Goal: Task Accomplishment & Management: Complete application form

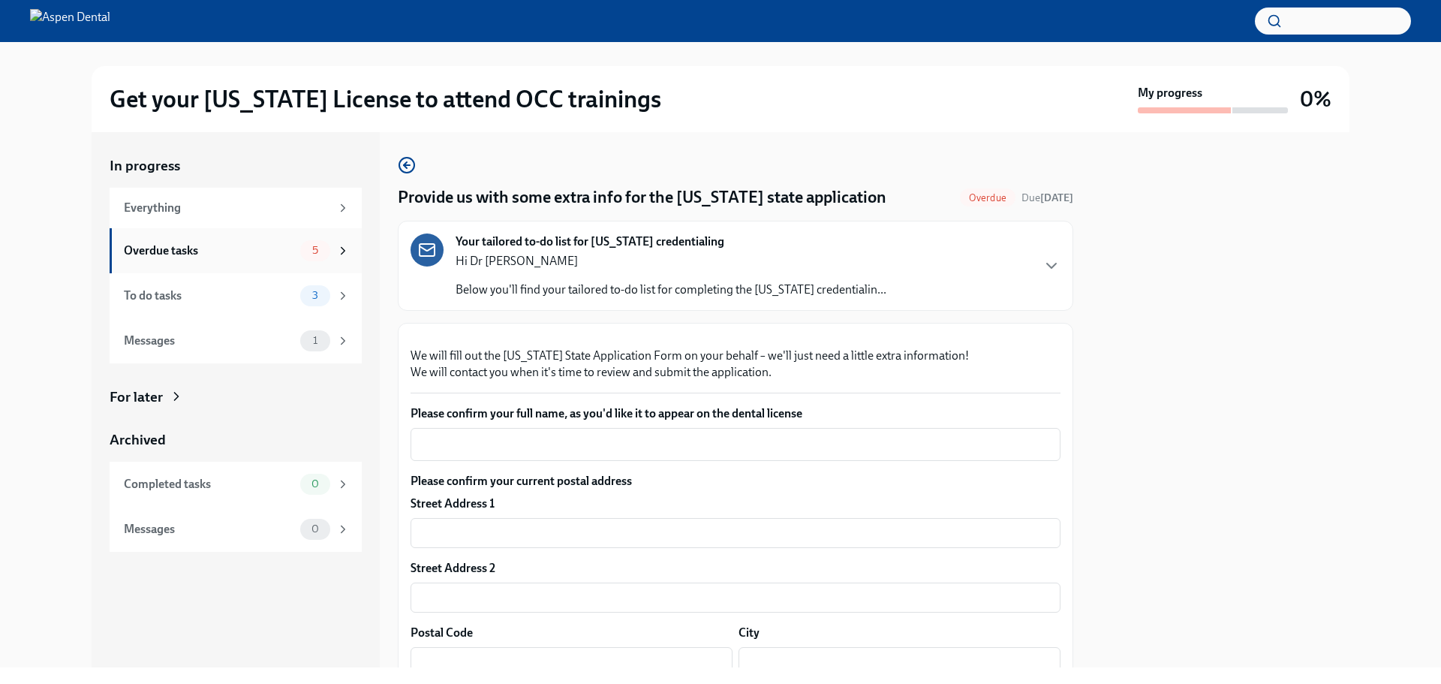
click at [272, 260] on div "Overdue tasks 5" at bounding box center [237, 250] width 226 height 21
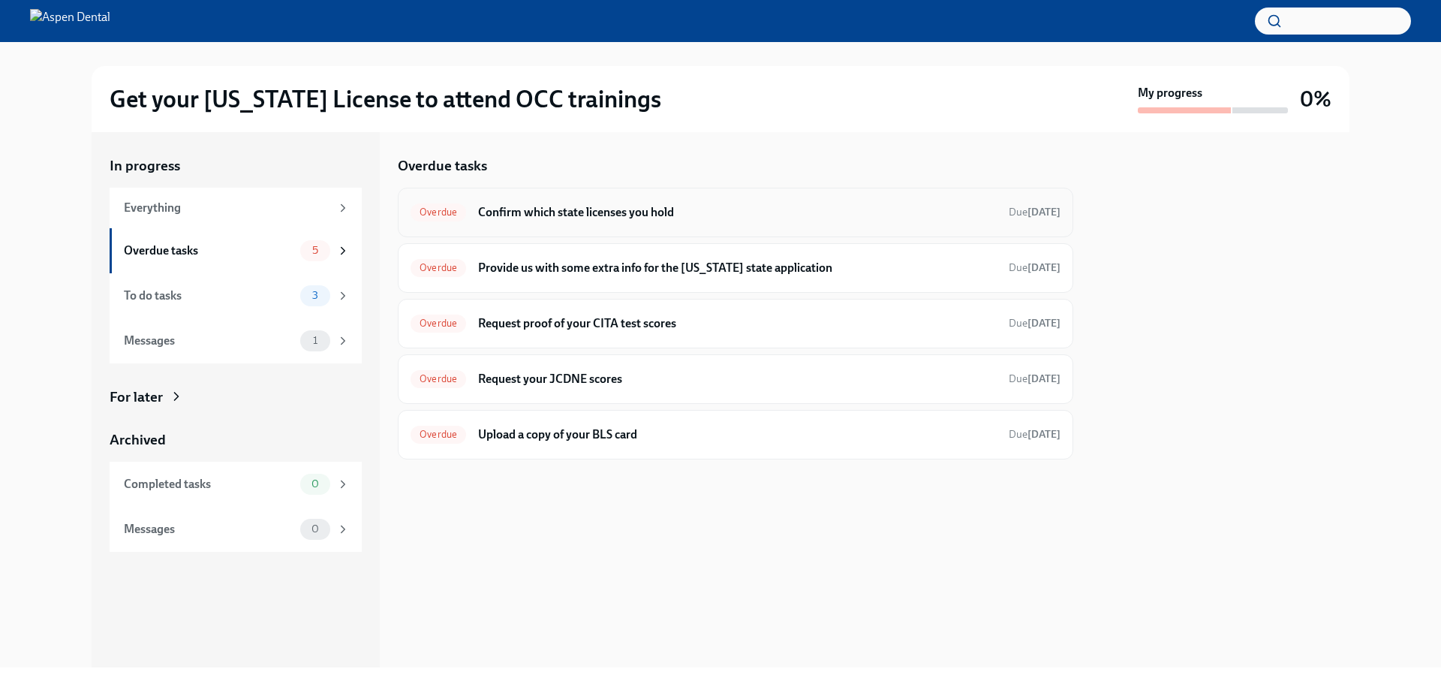
click at [637, 209] on h6 "Confirm which state licenses you hold" at bounding box center [737, 212] width 519 height 17
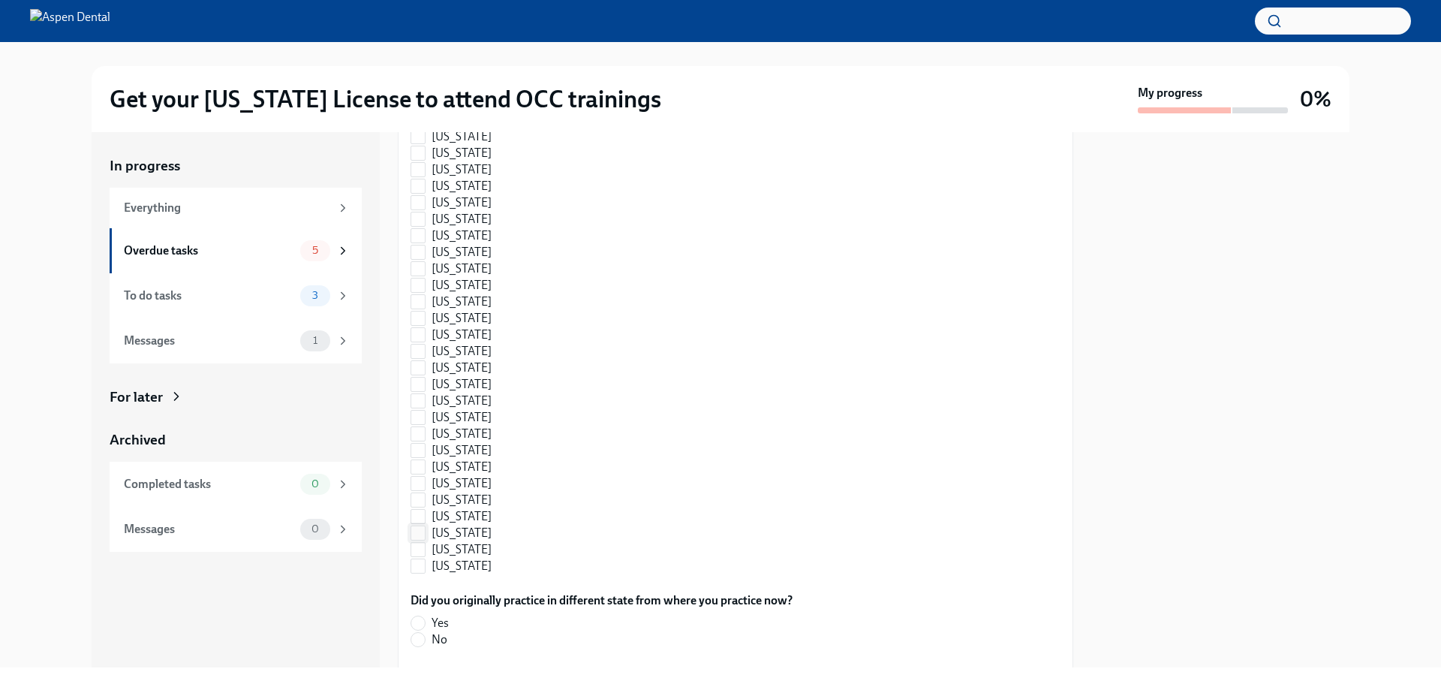
scroll to position [826, 0]
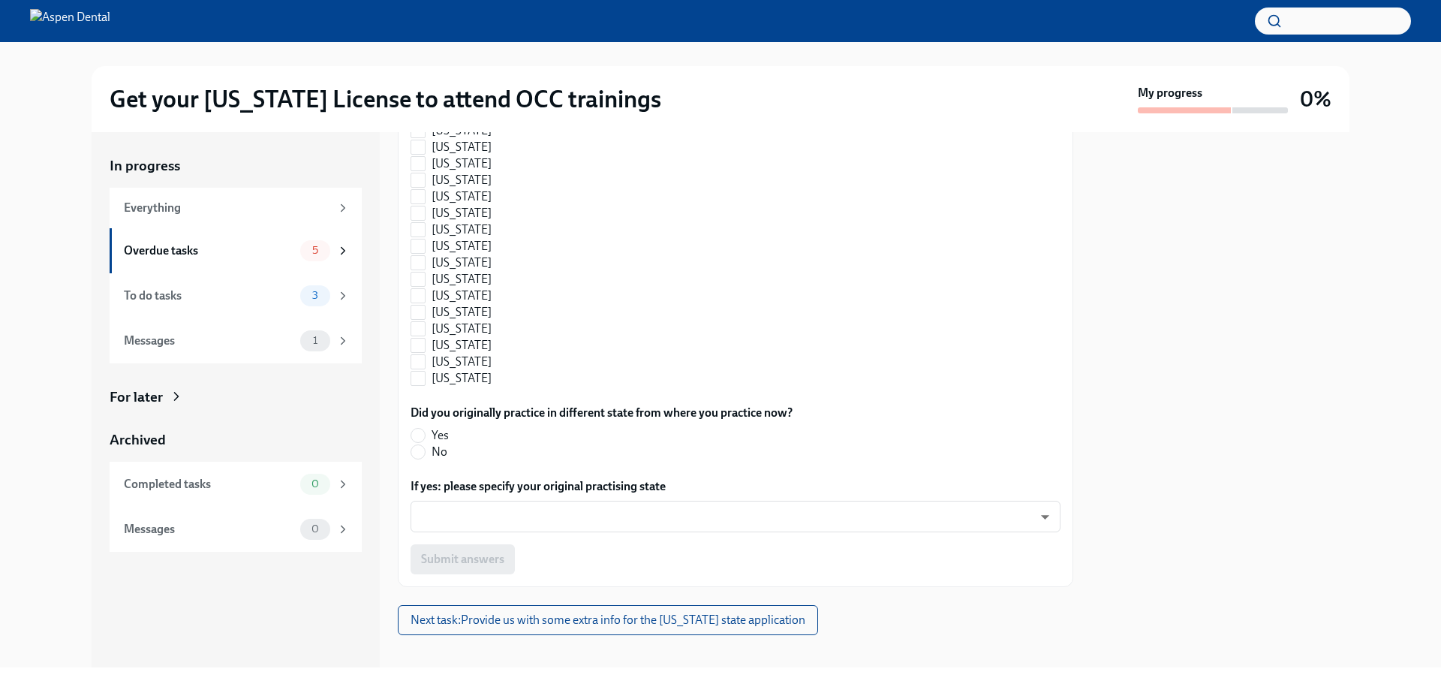
click at [450, 122] on span "[US_STATE]" at bounding box center [462, 114] width 60 height 17
click at [425, 121] on input "[US_STATE]" at bounding box center [418, 114] width 14 height 14
checkbox input "true"
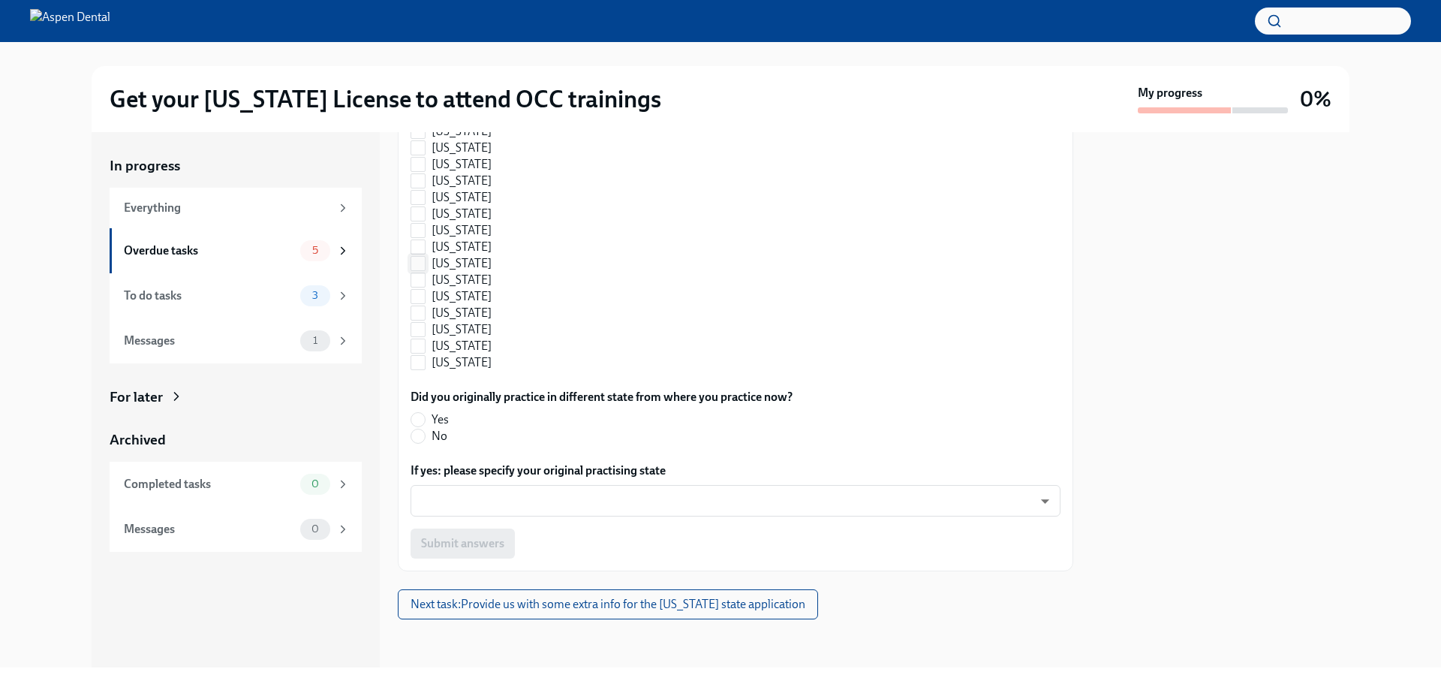
scroll to position [1016, 0]
click at [419, 441] on input "No" at bounding box center [418, 436] width 14 height 14
radio input "true"
click at [459, 544] on span "Submit answers" at bounding box center [462, 543] width 83 height 15
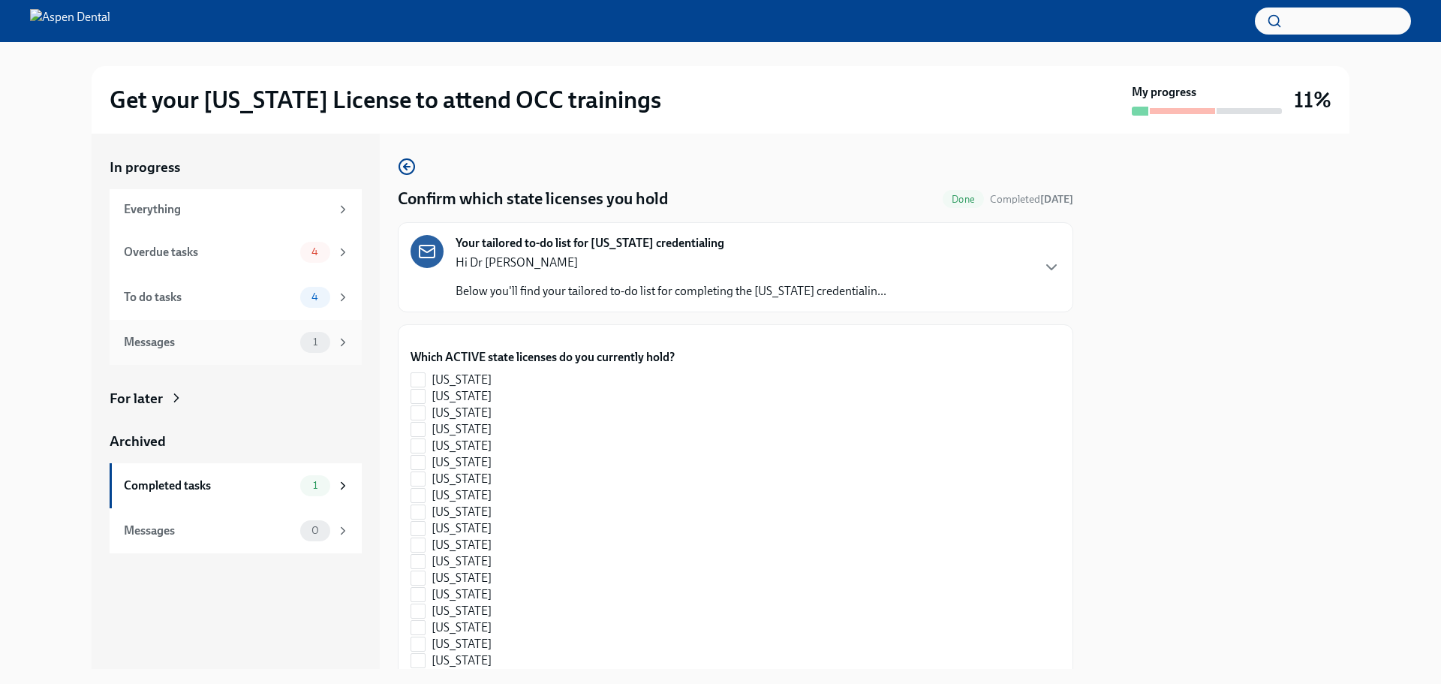
click at [252, 348] on div "Messages" at bounding box center [209, 342] width 170 height 17
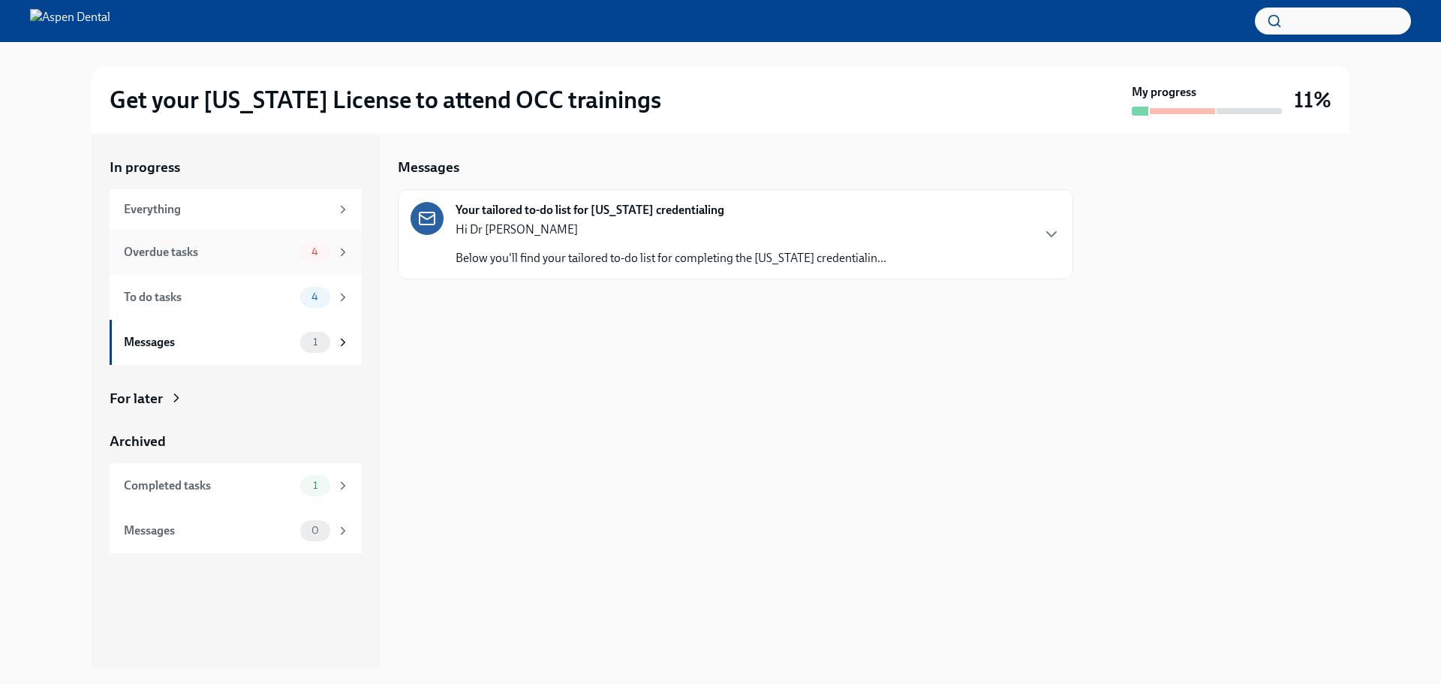
click at [244, 246] on div "Overdue tasks" at bounding box center [209, 252] width 170 height 17
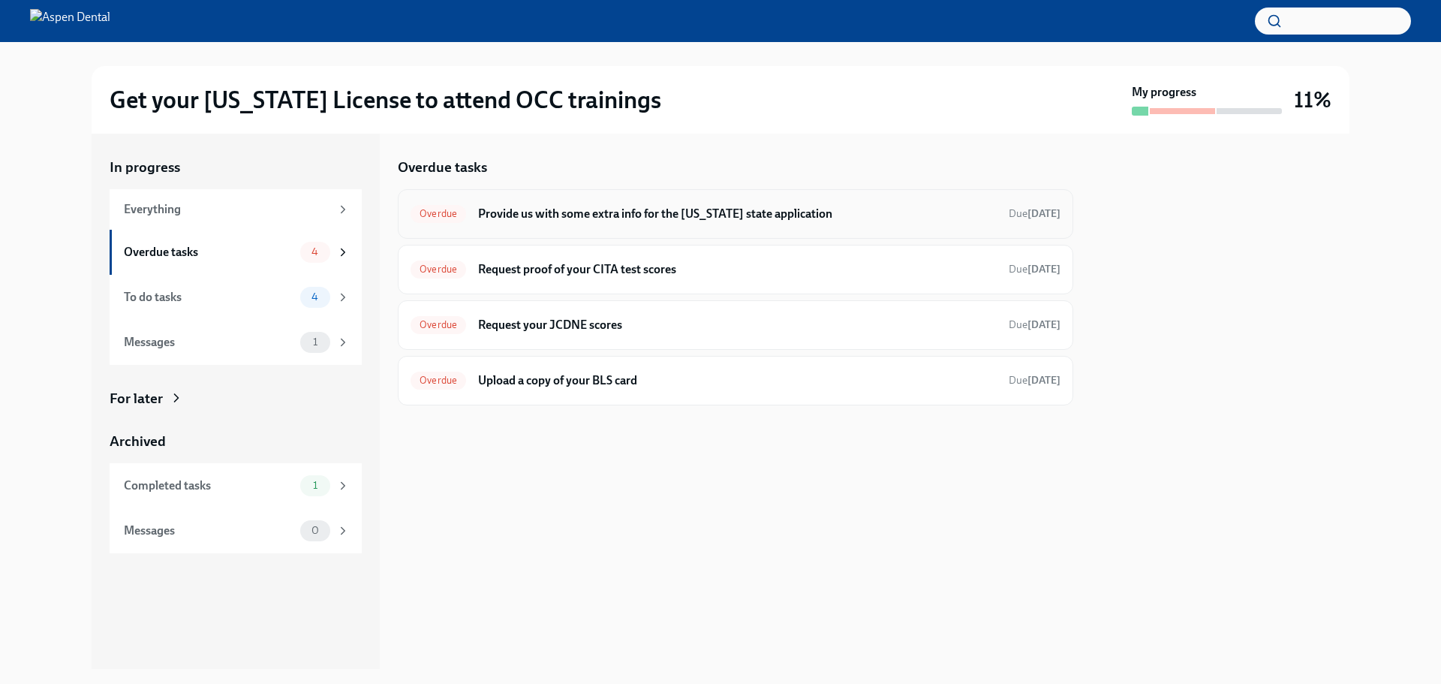
click at [546, 226] on div "Overdue Provide us with some extra info for the [US_STATE] state application Du…" at bounding box center [736, 214] width 676 height 50
click at [745, 209] on h6 "Provide us with some extra info for the [US_STATE] state application" at bounding box center [737, 214] width 519 height 17
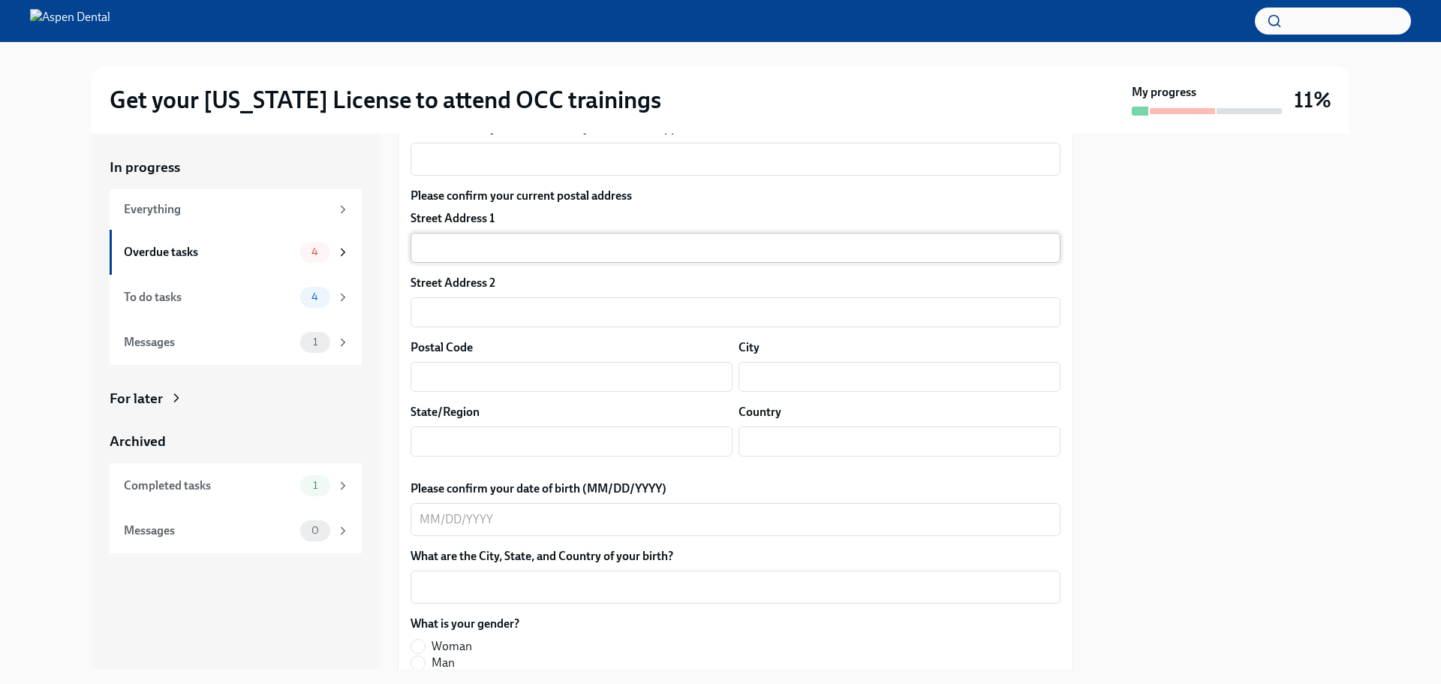
scroll to position [300, 0]
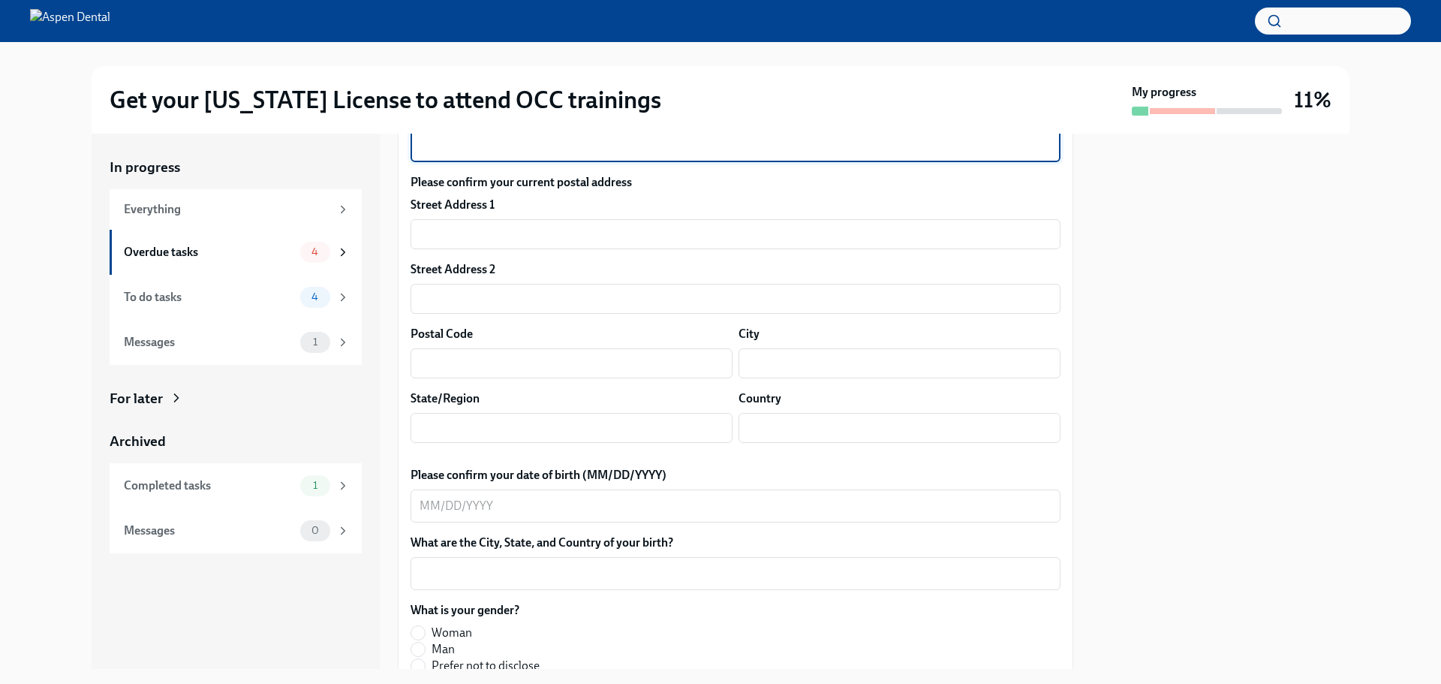
click at [643, 155] on textarea "Please confirm your full name, as you'd like it to appear on the dental license" at bounding box center [736, 146] width 632 height 18
type textarea "[PERSON_NAME]"
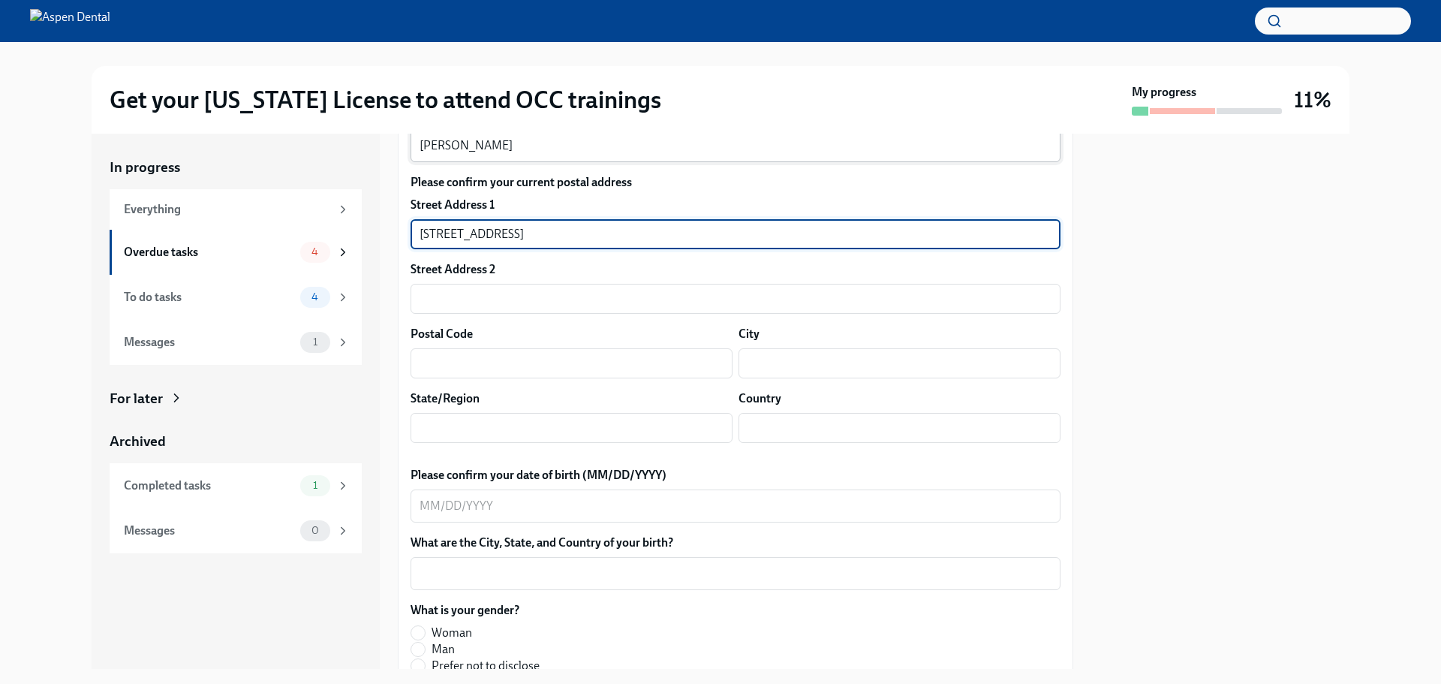
type input "[STREET_ADDRESS]"
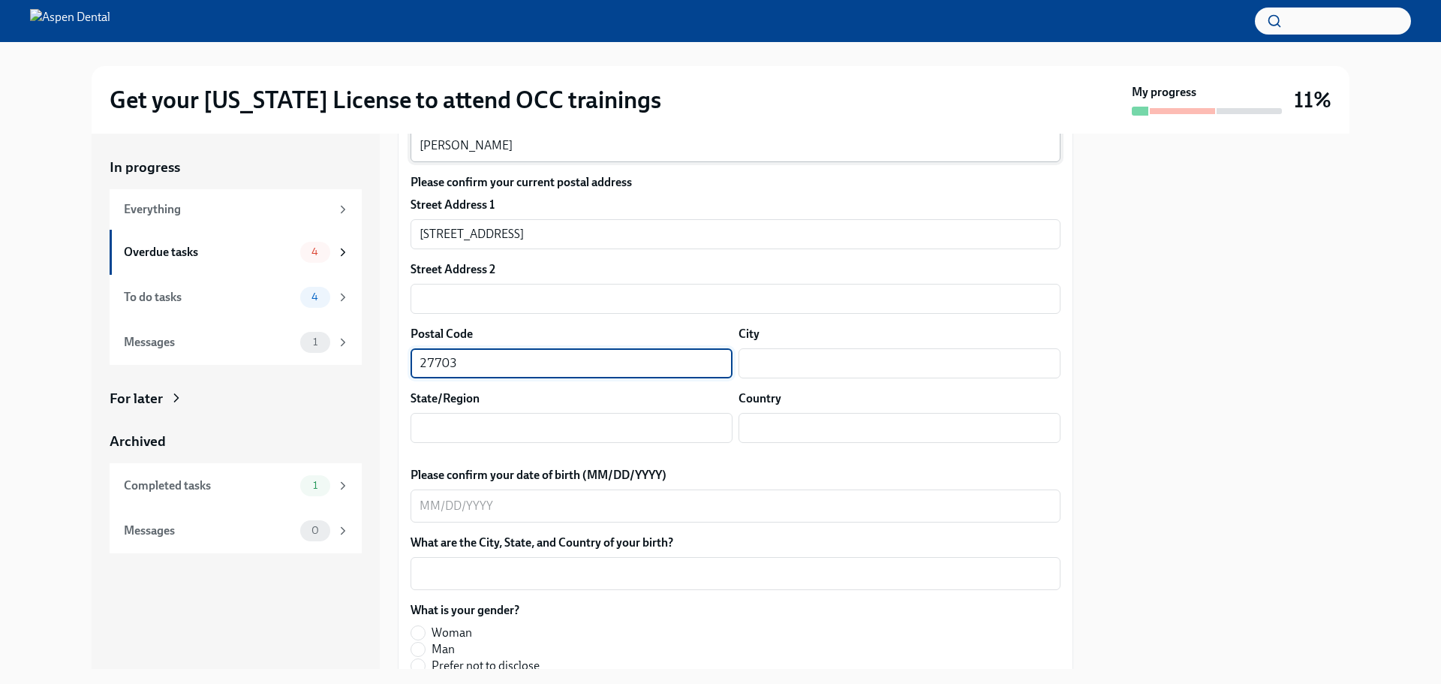
type input "27703"
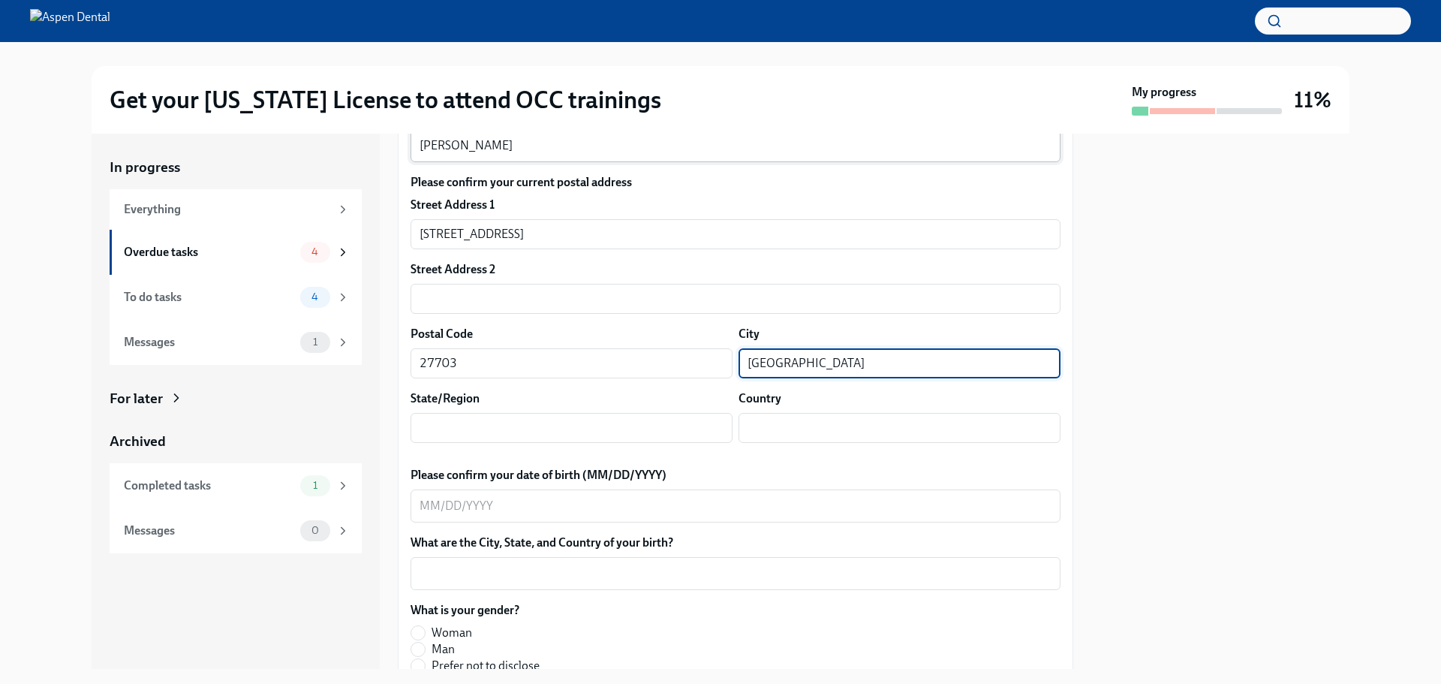
type input "[GEOGRAPHIC_DATA]"
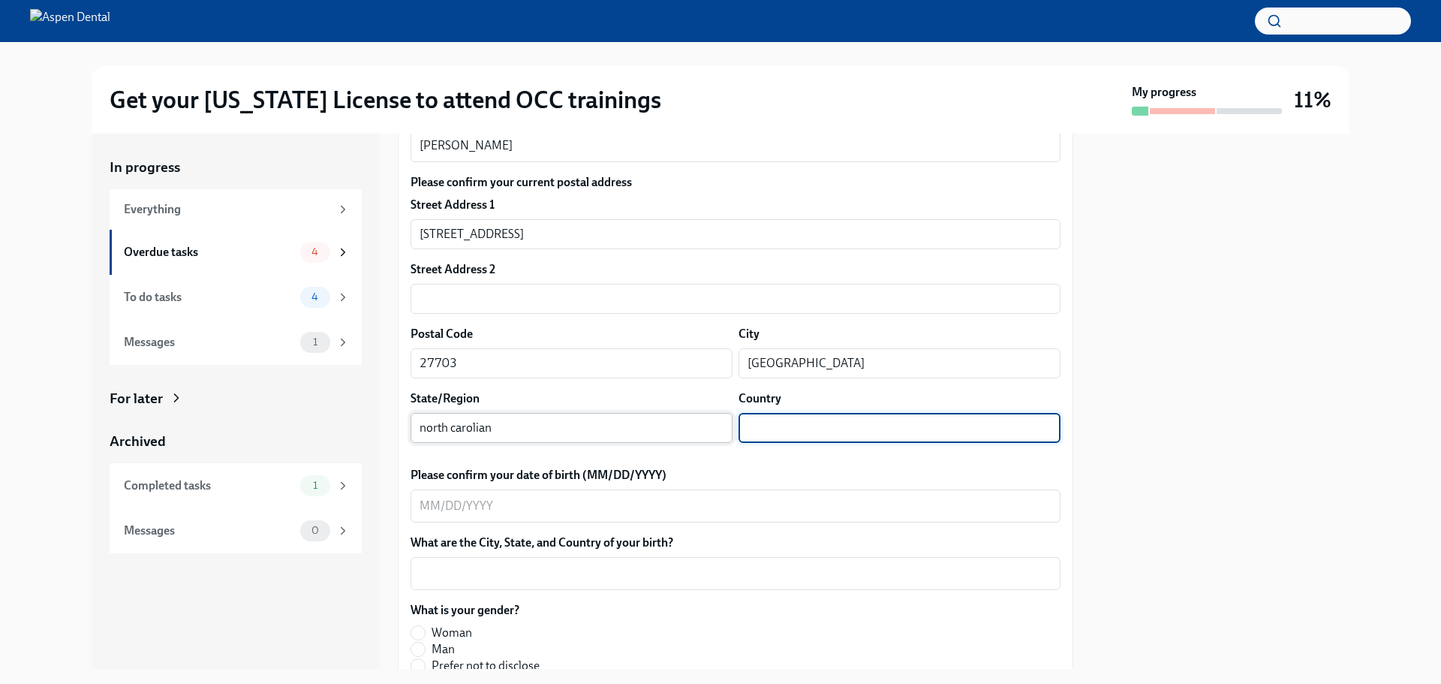
click at [589, 443] on input "north carolian" at bounding box center [572, 428] width 322 height 30
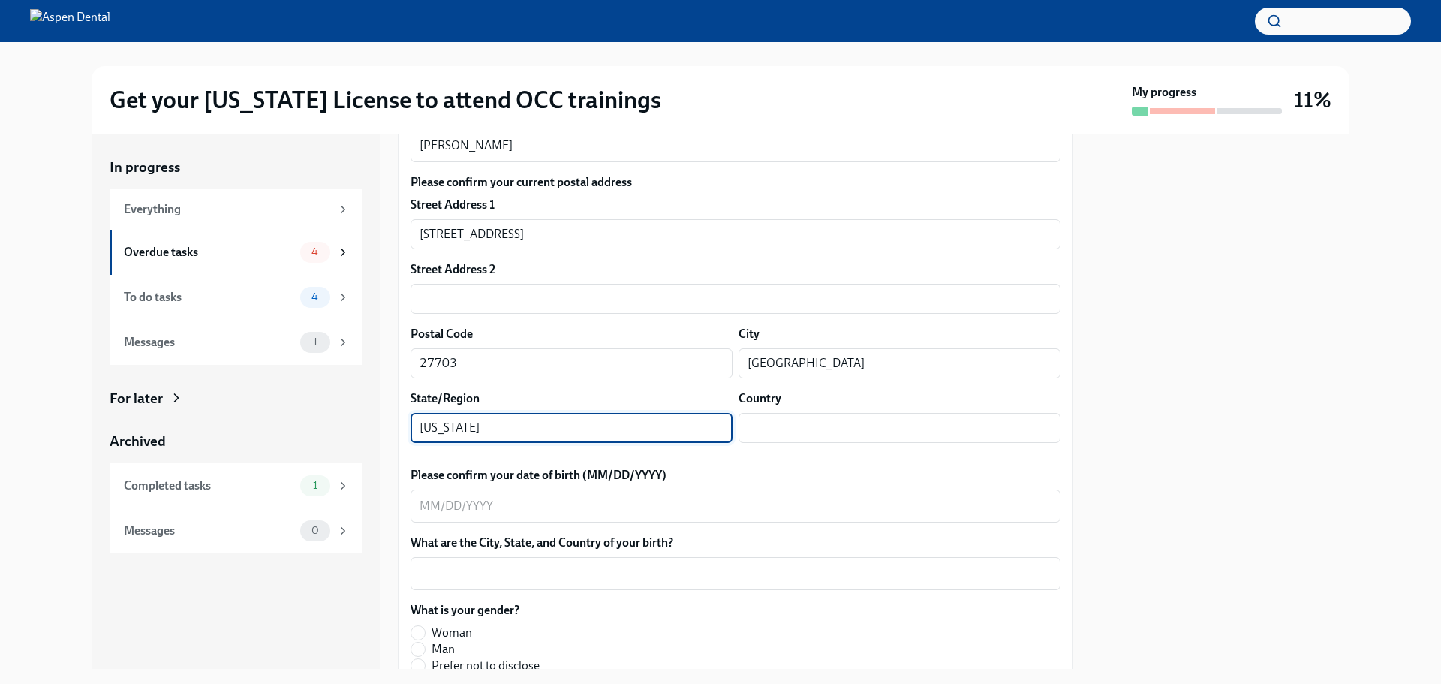
type input "[US_STATE]"
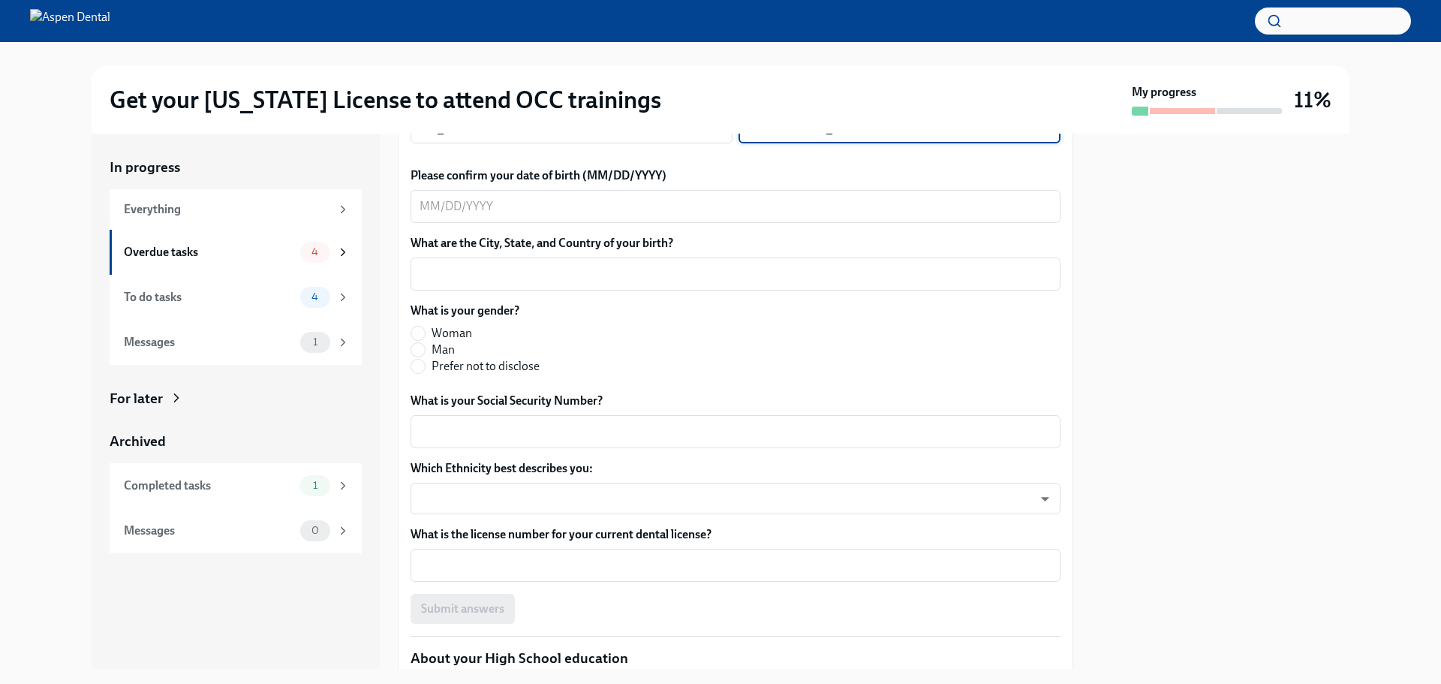
scroll to position [601, 0]
type input "[GEOGRAPHIC_DATA]"
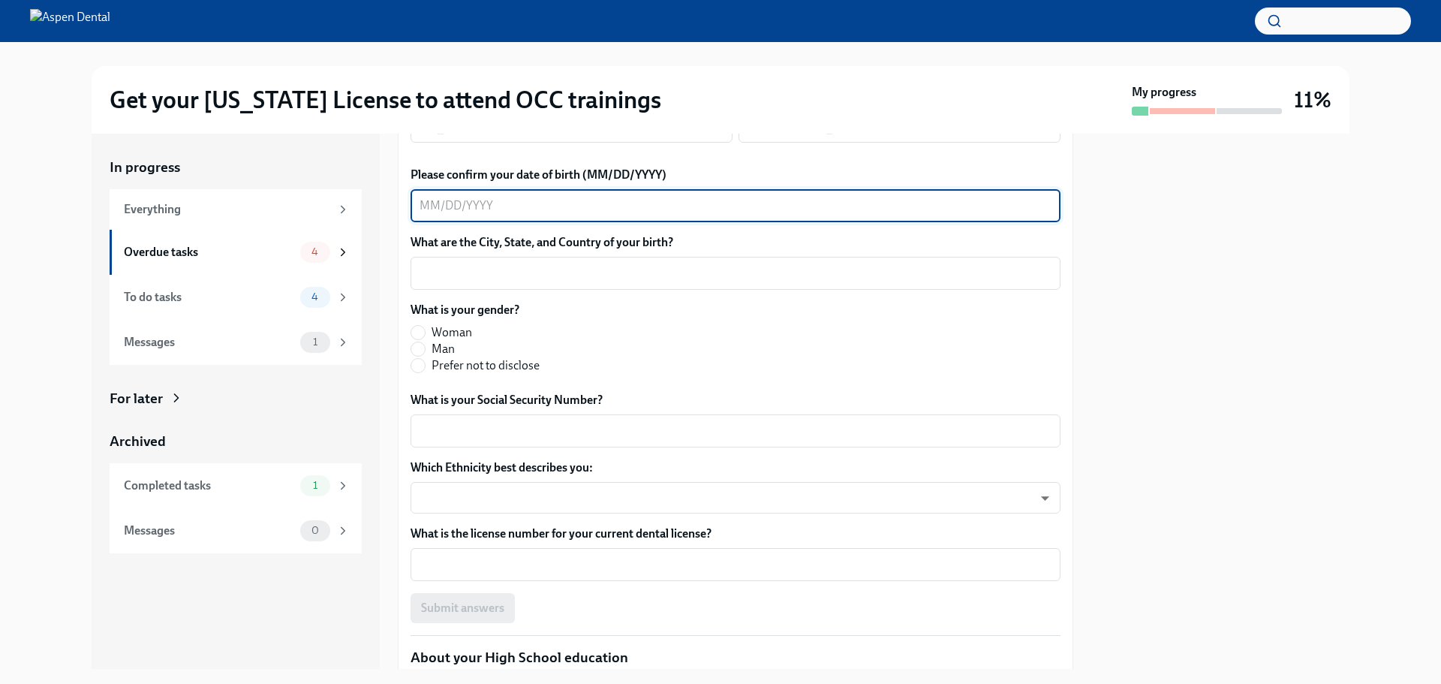
click at [576, 215] on textarea "Please confirm your date of birth (MM/DD/YYYY)" at bounding box center [736, 206] width 632 height 18
type textarea "[DATE]"
click at [552, 290] on div "x ​" at bounding box center [736, 273] width 650 height 33
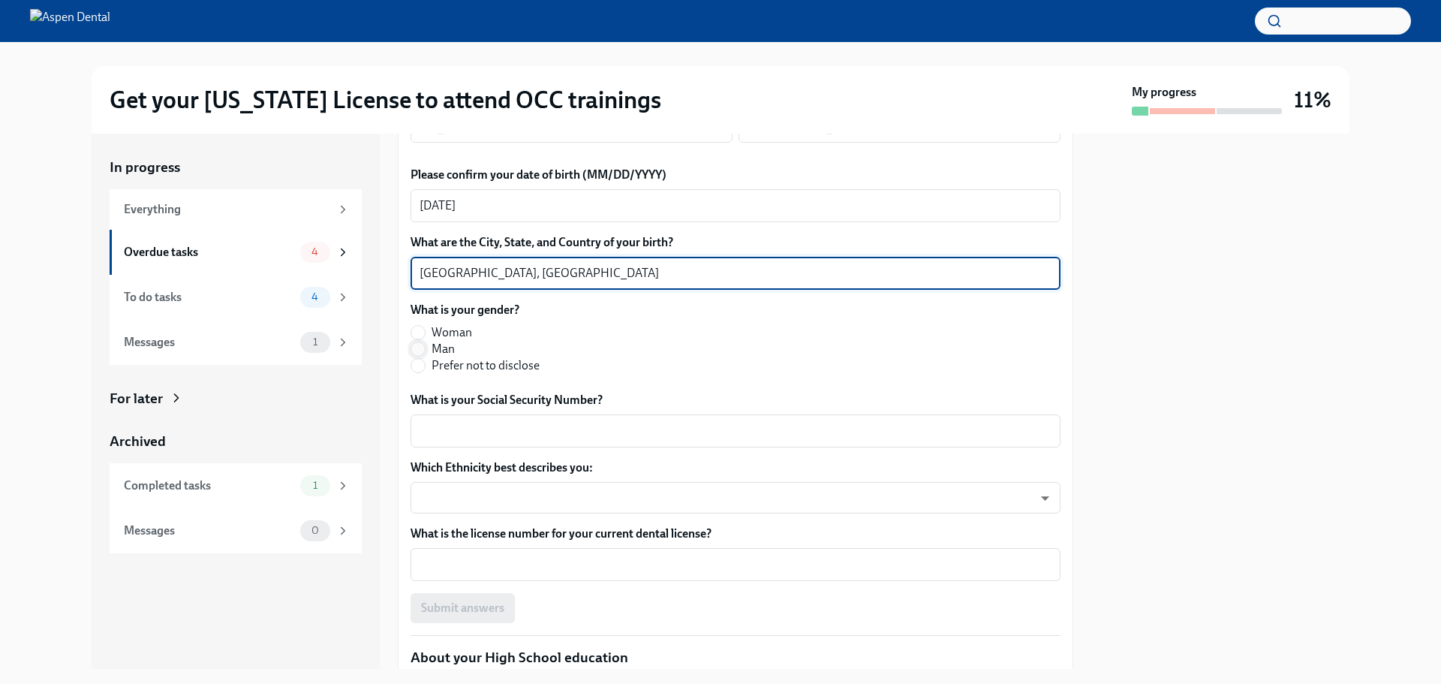
type textarea "[GEOGRAPHIC_DATA], [GEOGRAPHIC_DATA]"
click at [412, 356] on input "Man" at bounding box center [418, 349] width 14 height 14
radio input "true"
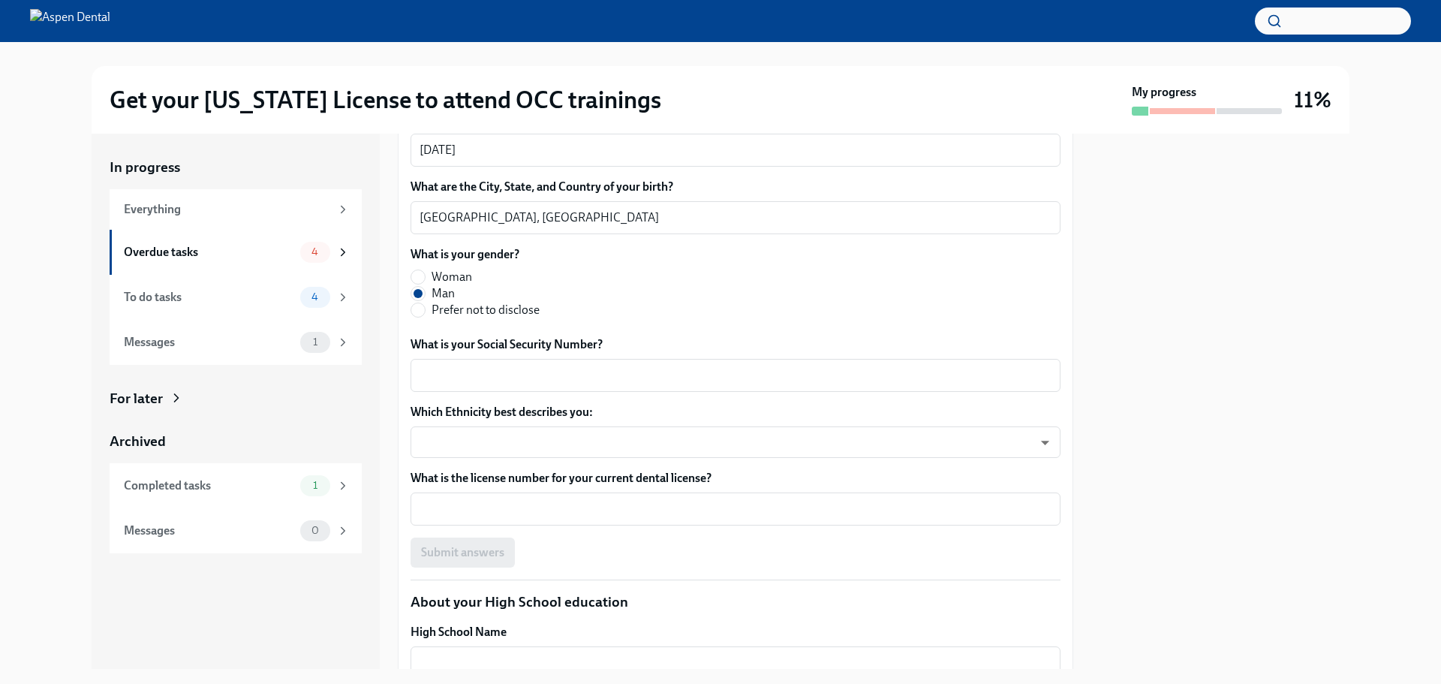
scroll to position [751, 0]
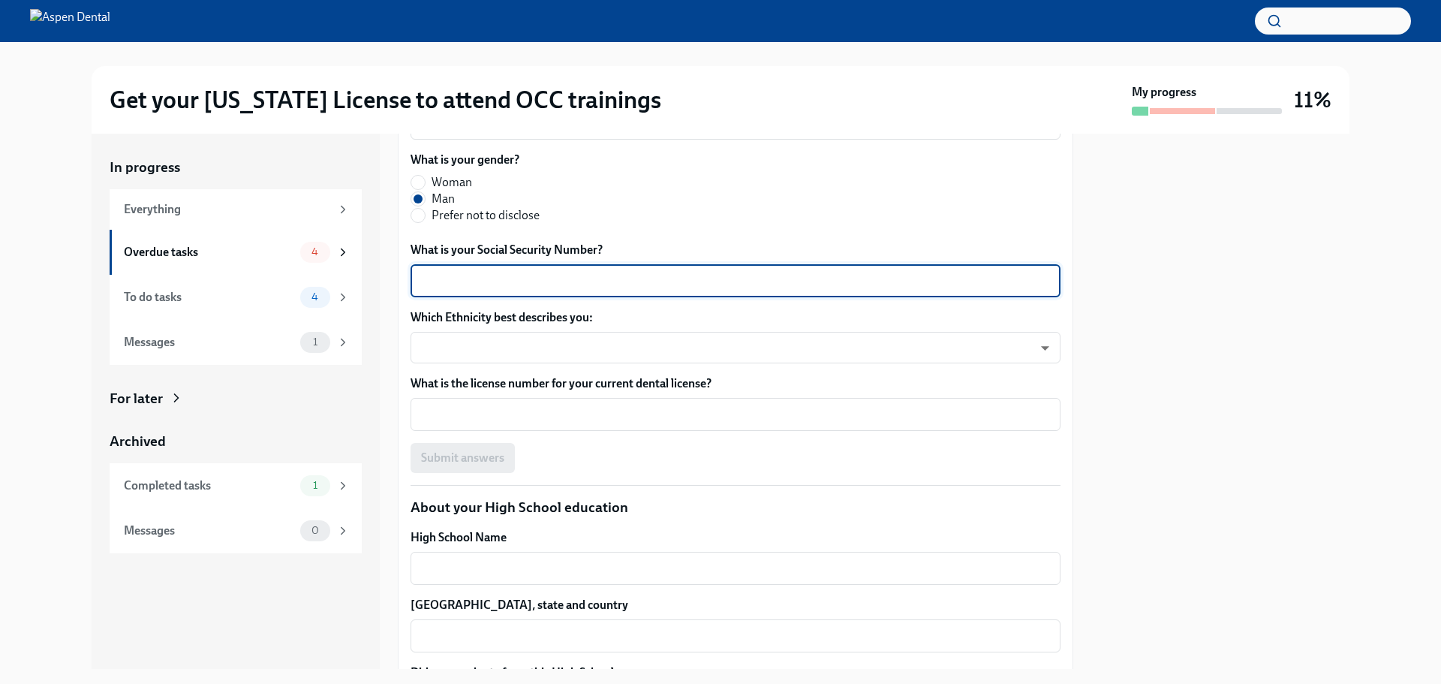
click at [507, 290] on textarea "What is your Social Security Number?" at bounding box center [736, 281] width 632 height 18
type textarea "624716389"
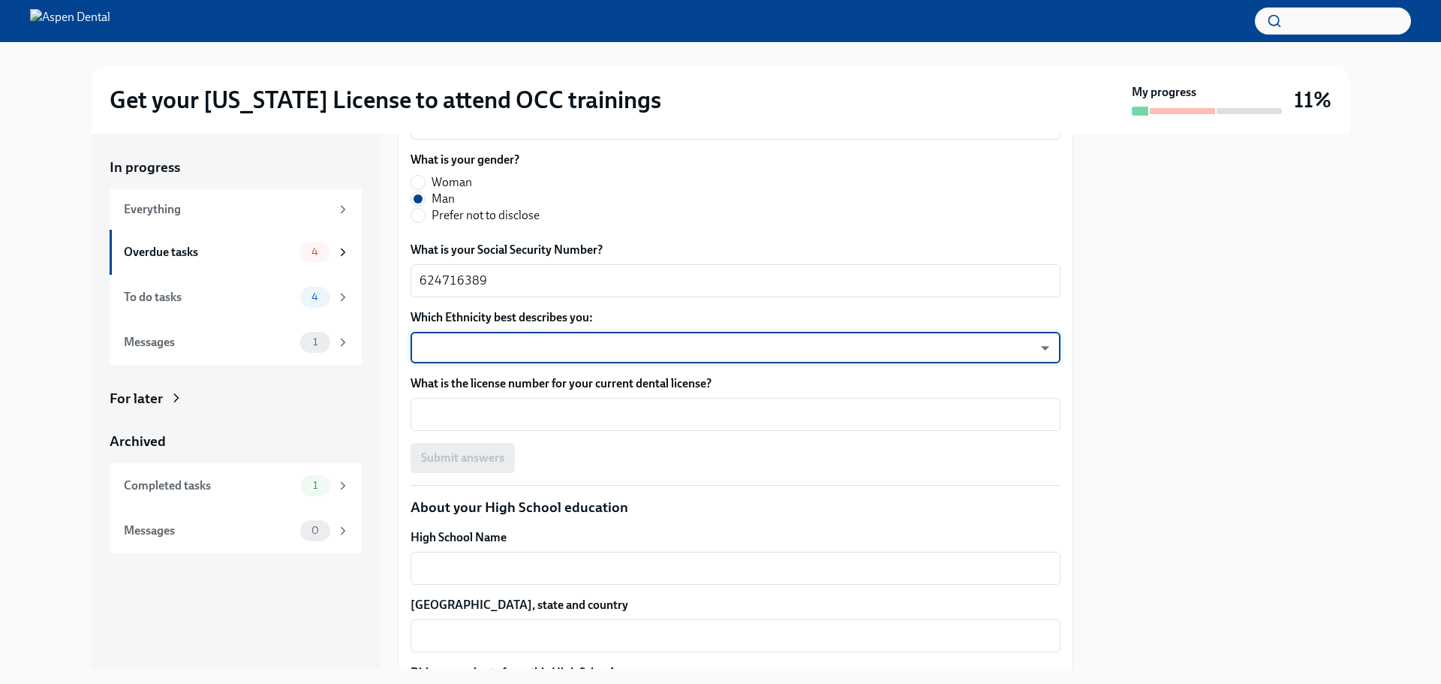
click at [1032, 515] on body "Get your [US_STATE] License to attend OCC trainings My progress 11% In progress…" at bounding box center [720, 342] width 1441 height 684
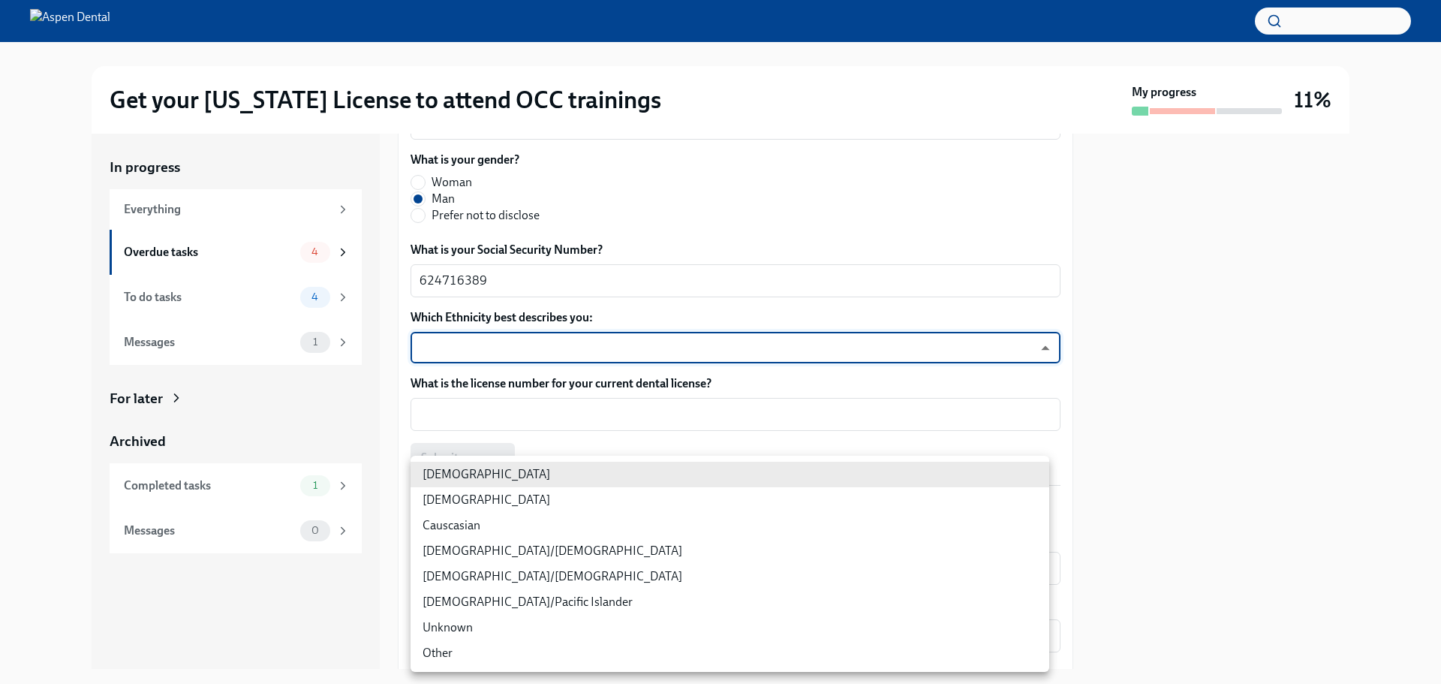
click at [637, 646] on li "Other" at bounding box center [730, 653] width 639 height 26
type input "jgEhbs7t7"
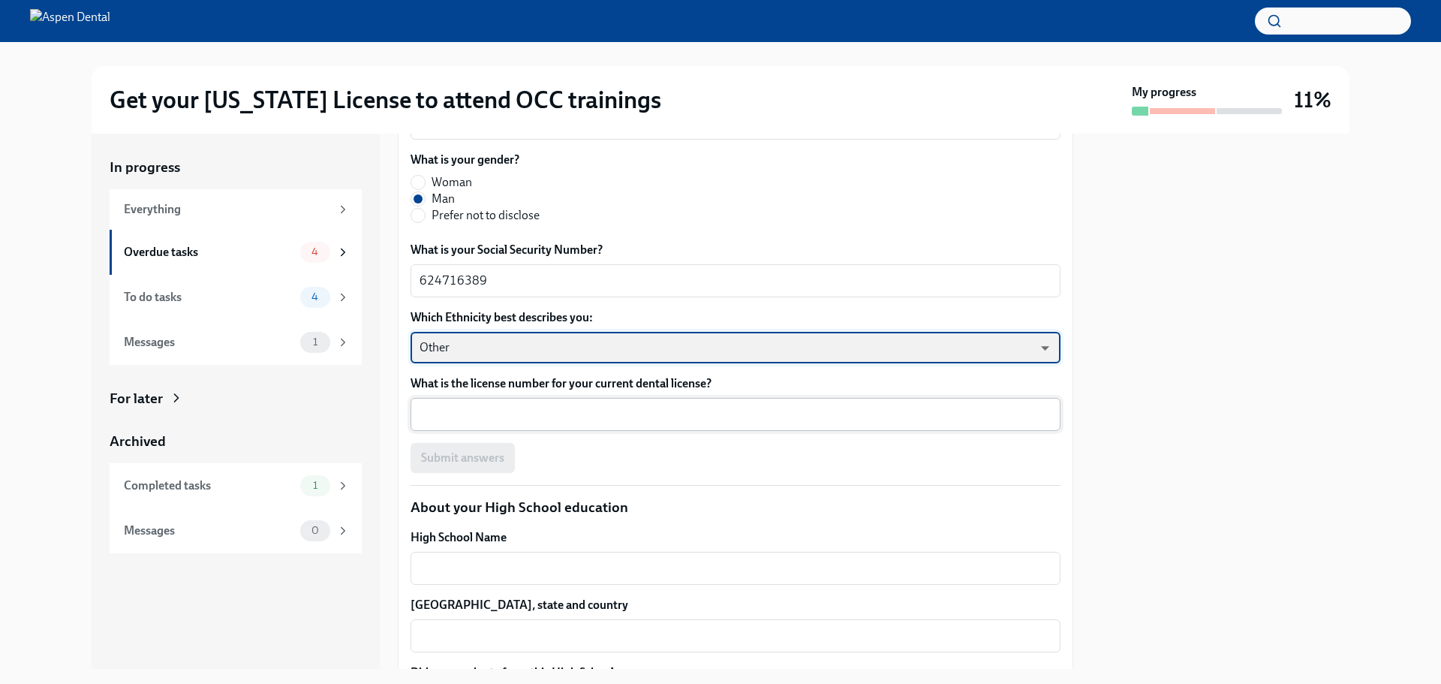
scroll to position [901, 0]
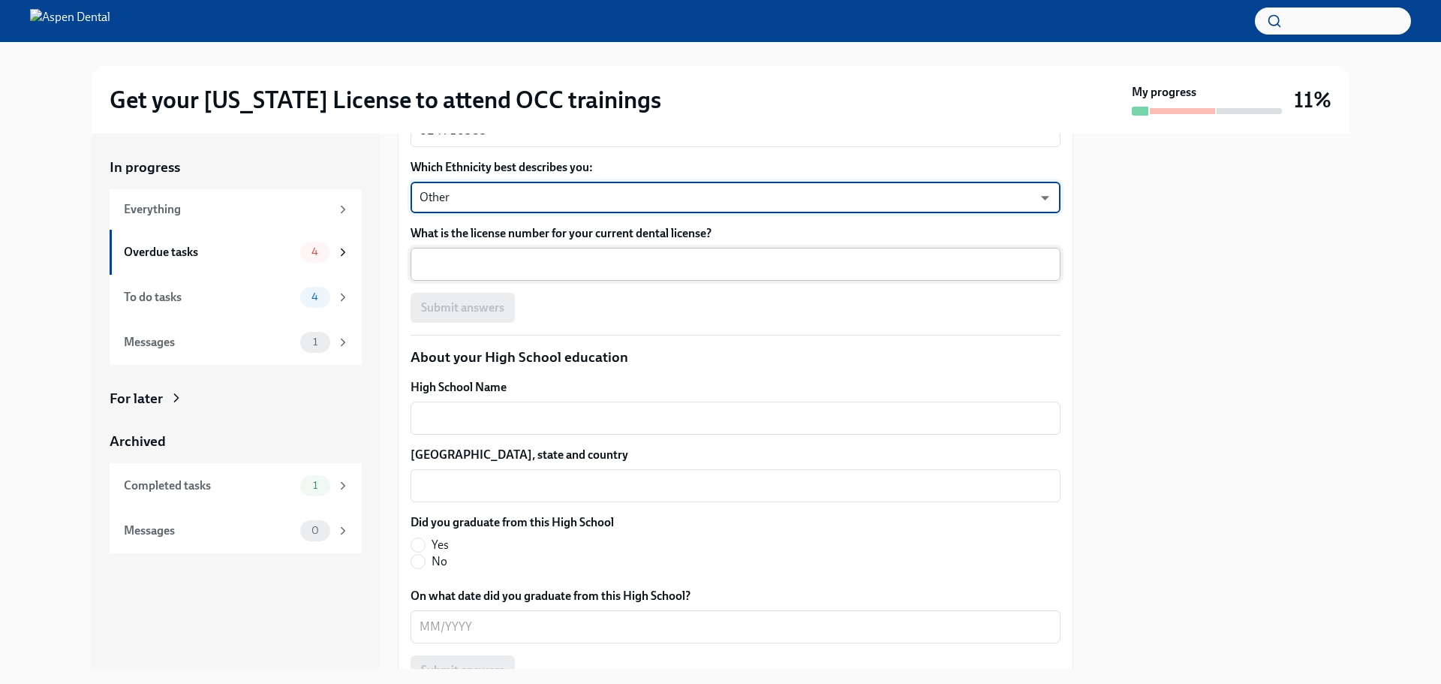
click at [540, 281] on div "x ​" at bounding box center [736, 264] width 650 height 33
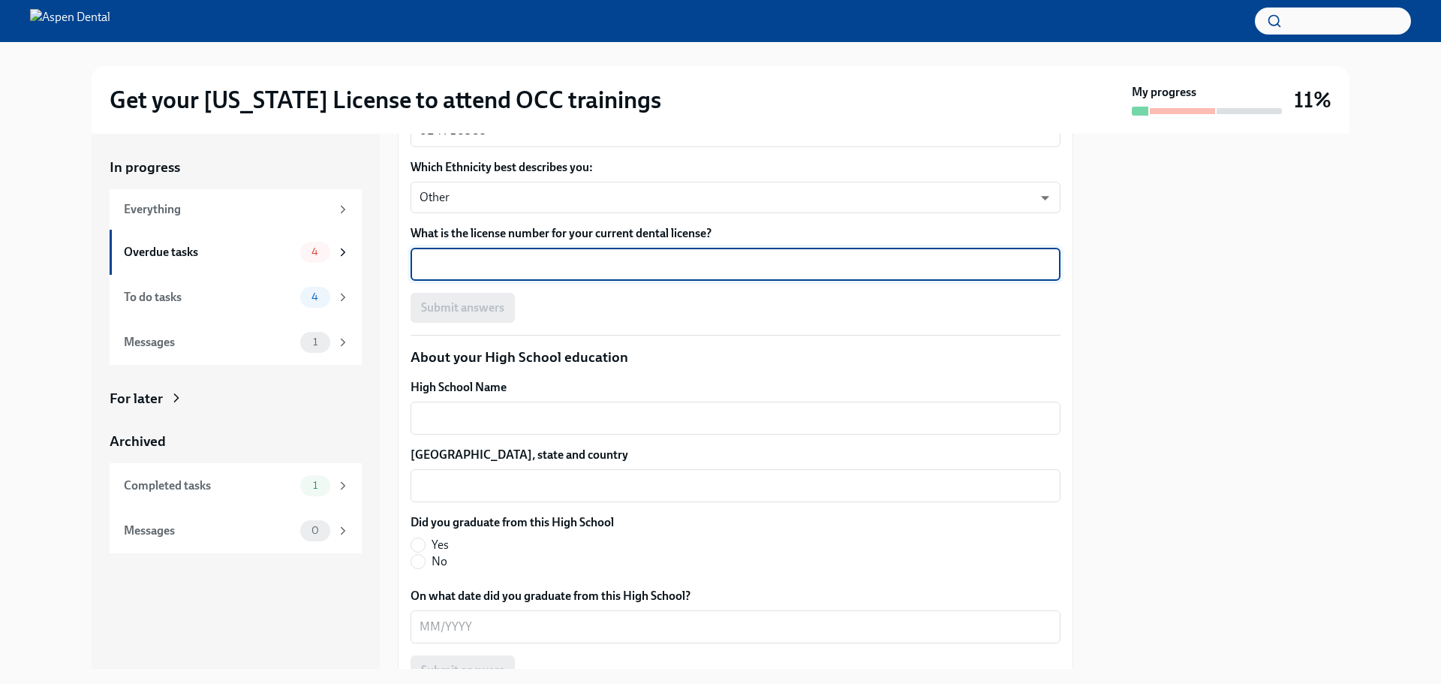
click at [543, 273] on textarea "What is the license number for your current dental license?" at bounding box center [736, 264] width 632 height 18
click at [625, 273] on textarea "What is the license number for your current dental license?" at bounding box center [736, 264] width 632 height 18
paste textarea "14445"
type textarea "14445"
click at [498, 315] on span "Submit answers" at bounding box center [462, 307] width 83 height 15
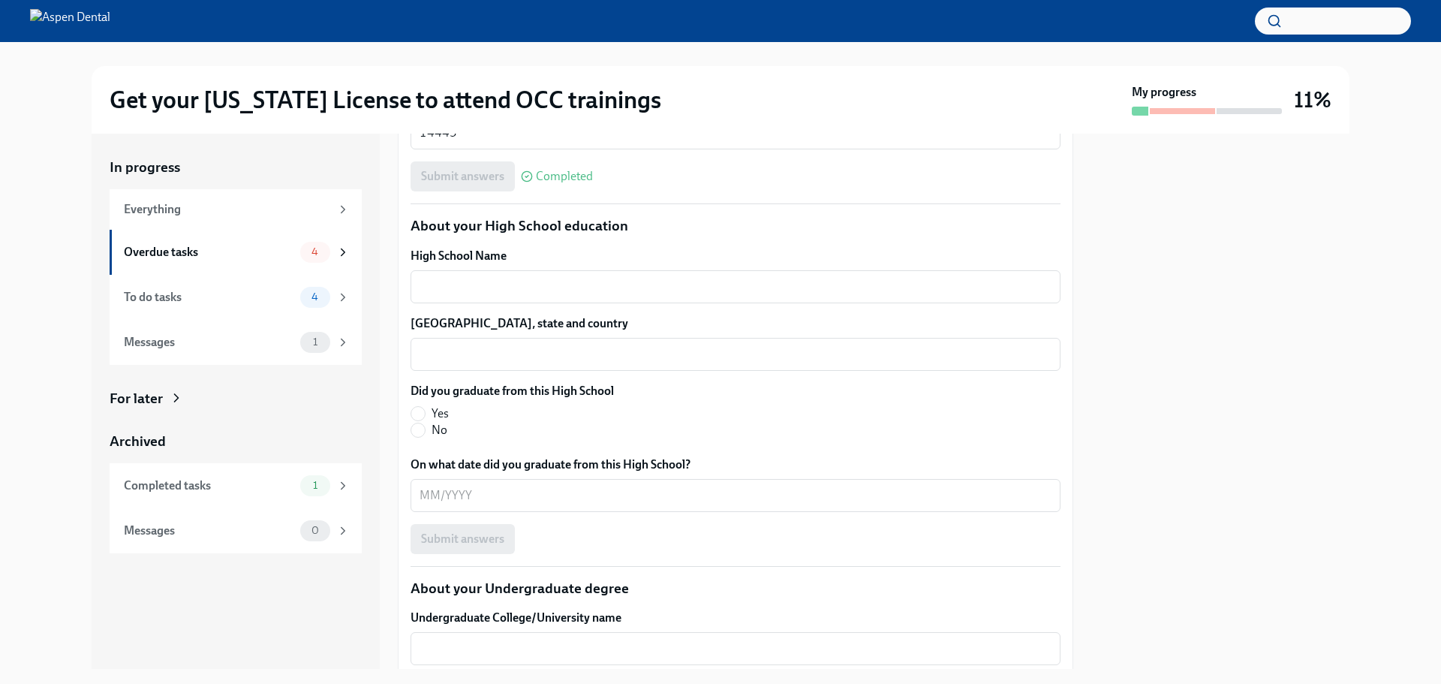
scroll to position [1126, 0]
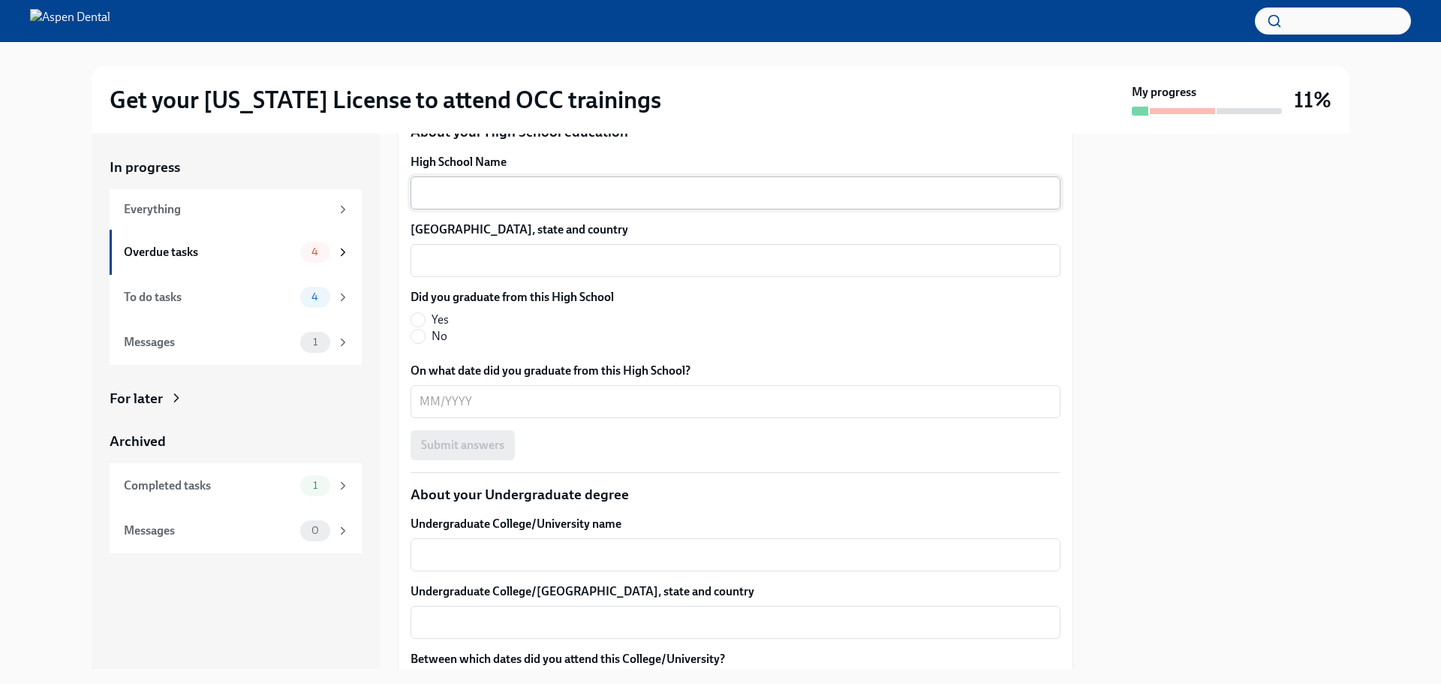
click at [796, 202] on textarea "High School Name" at bounding box center [736, 193] width 632 height 18
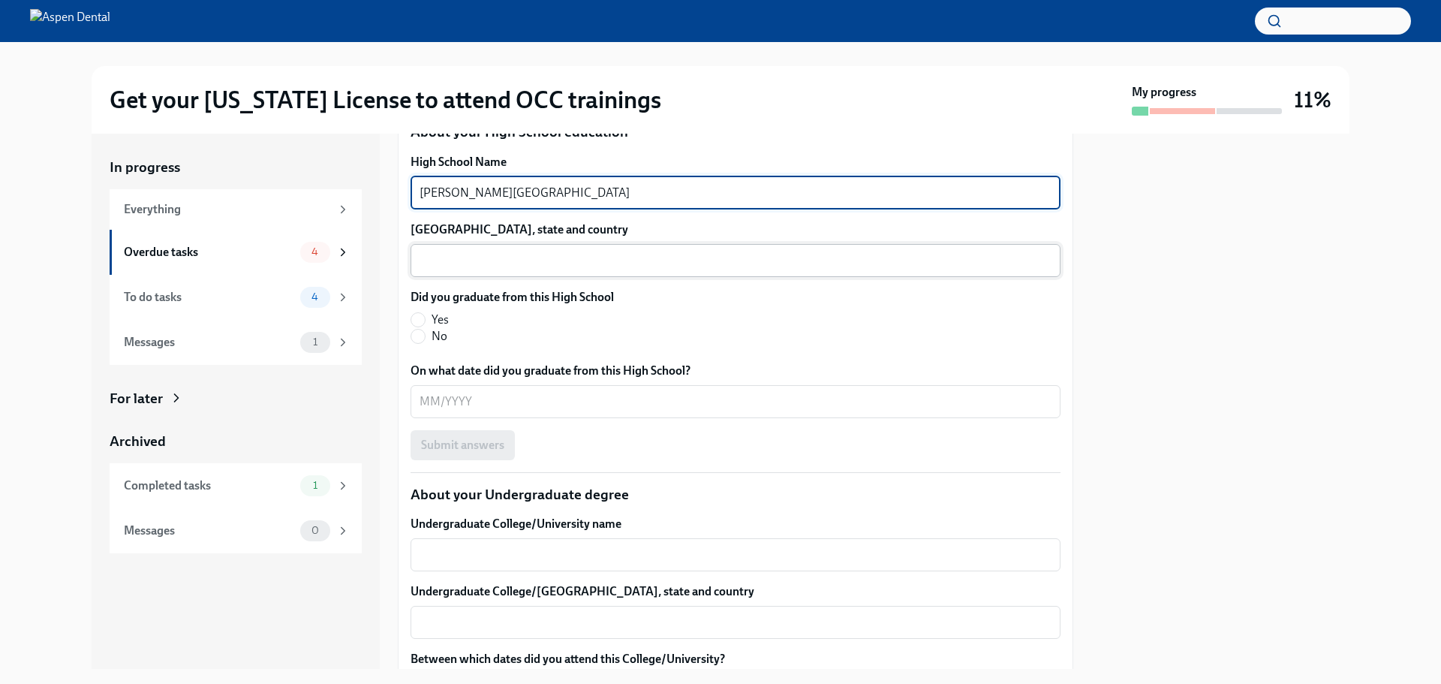
type textarea "[PERSON_NAME][GEOGRAPHIC_DATA]"
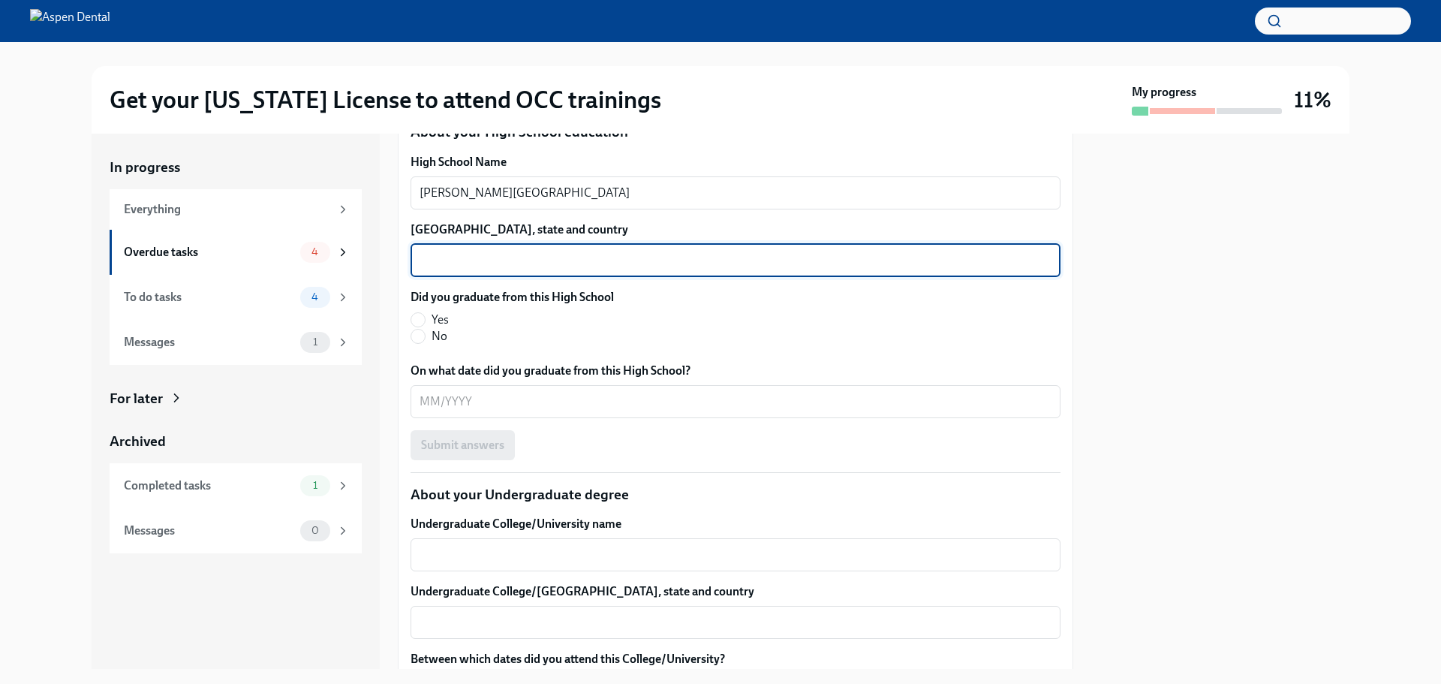
click at [817, 269] on textarea "[GEOGRAPHIC_DATA], state and country" at bounding box center [736, 260] width 632 height 18
type textarea "Cary, [GEOGRAPHIC_DATA], United"
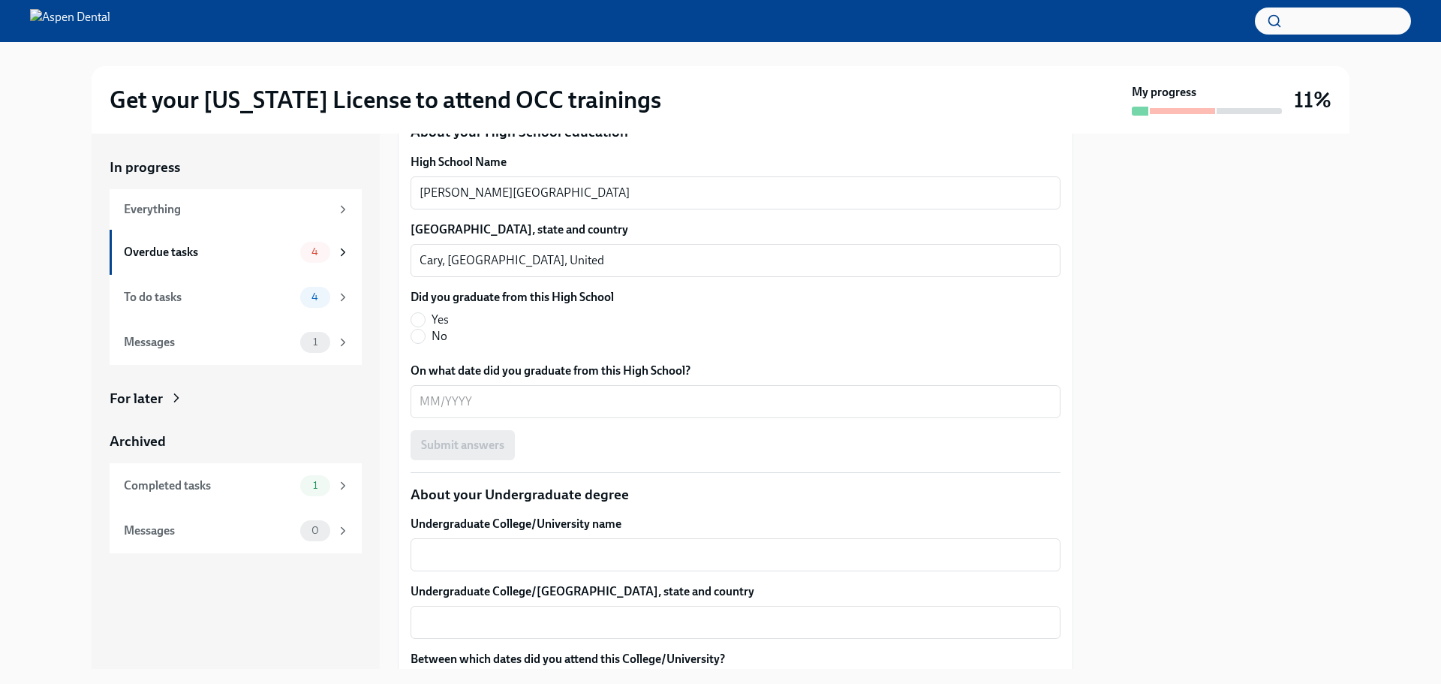
click at [435, 345] on span "No" at bounding box center [440, 336] width 16 height 17
click at [425, 343] on input "No" at bounding box center [418, 337] width 14 height 14
radio input "true"
click at [437, 328] on span "Yes" at bounding box center [440, 320] width 17 height 17
click at [425, 327] on input "Yes" at bounding box center [418, 320] width 14 height 14
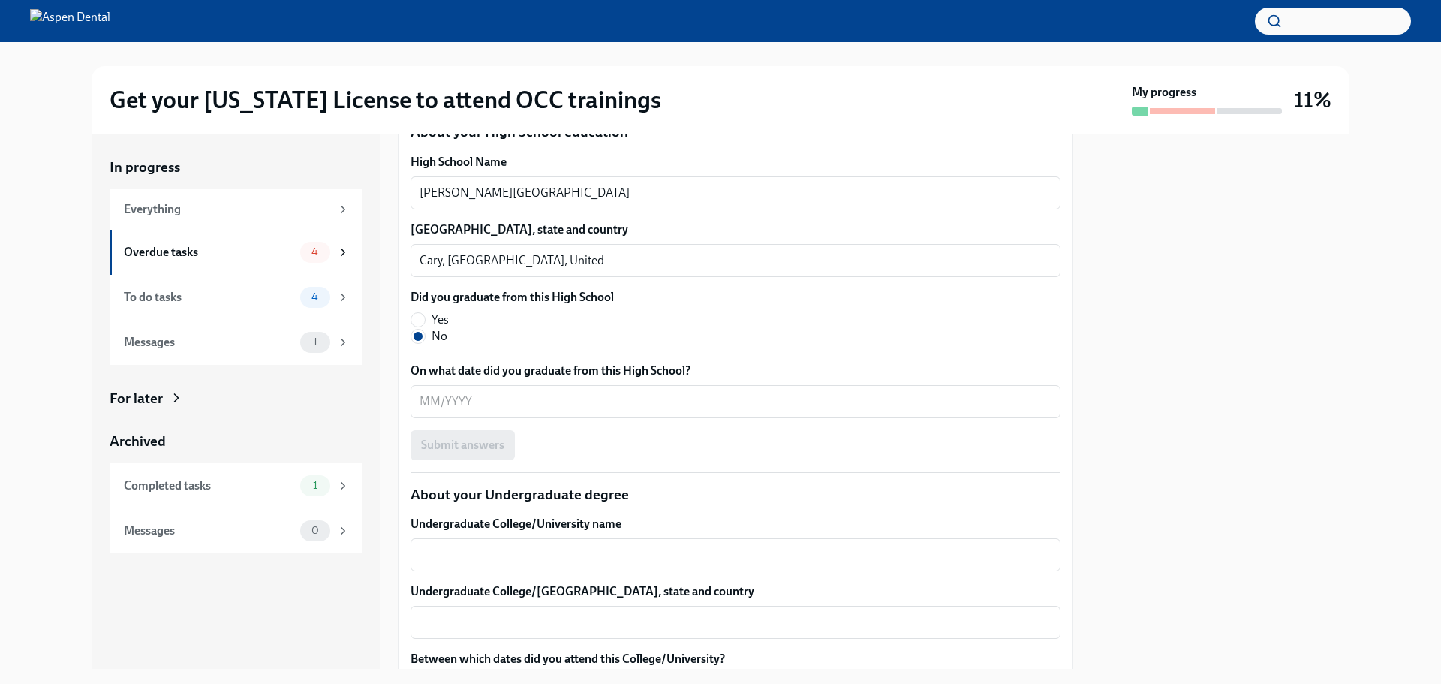
radio input "true"
